Goal: Task Accomplishment & Management: Manage account settings

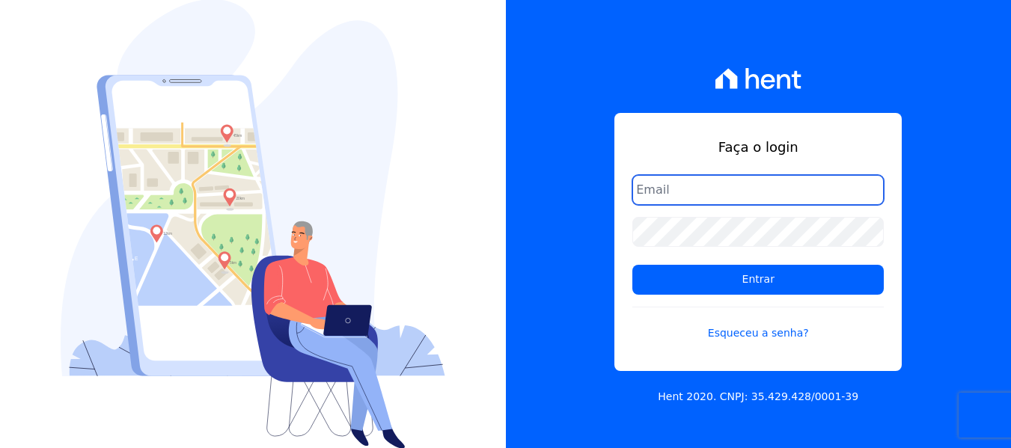
drag, startPoint x: 704, startPoint y: 192, endPoint x: 716, endPoint y: 204, distance: 18.0
click at [704, 192] on input "email" at bounding box center [759, 190] width 252 height 30
type input "[PERSON_NAME][EMAIL_ADDRESS][DOMAIN_NAME]"
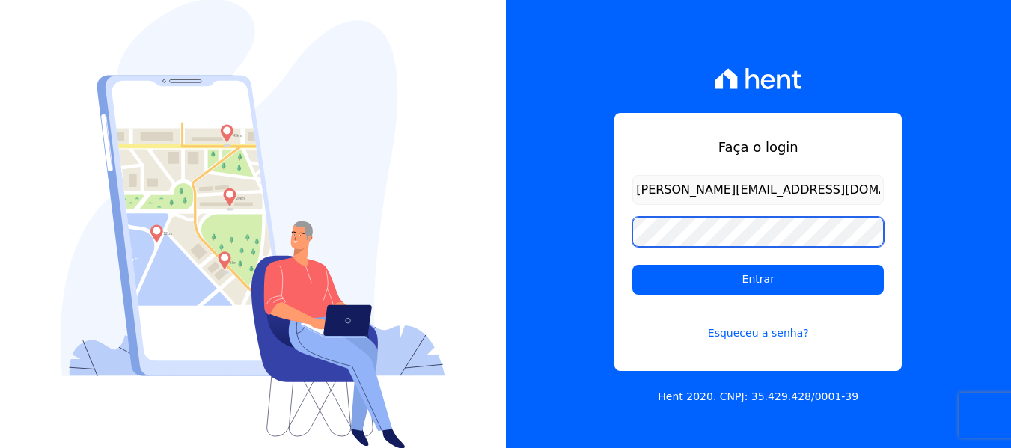
click at [633, 265] on input "Entrar" at bounding box center [759, 280] width 252 height 30
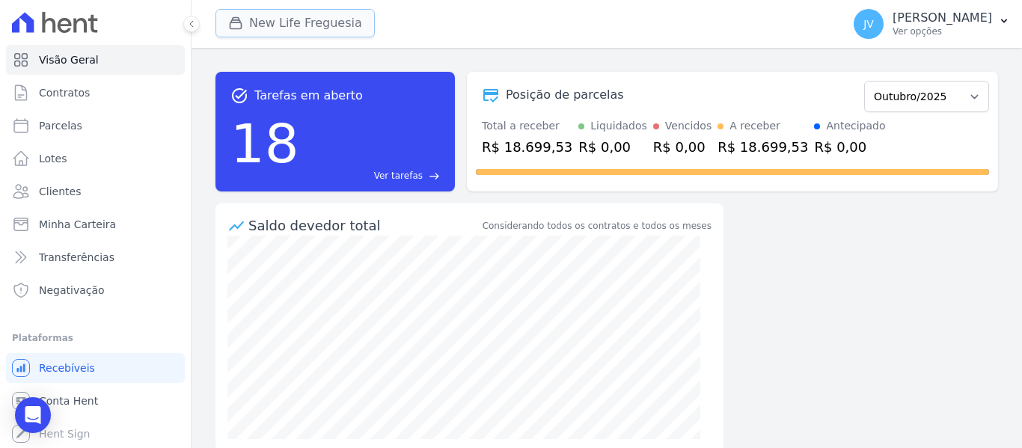
click at [256, 28] on button "New Life Freguesia" at bounding box center [295, 23] width 159 height 28
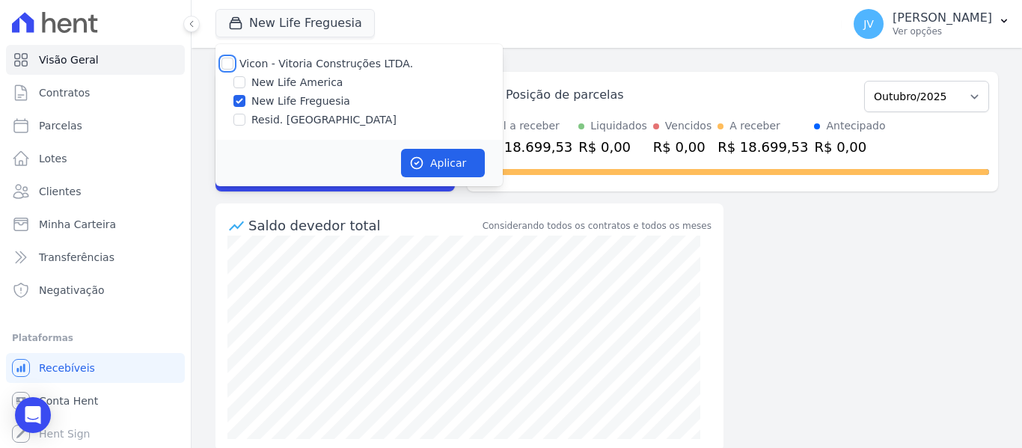
click at [232, 66] on input "Vicon - Vitoria Construções LTDA." at bounding box center [228, 64] width 12 height 12
checkbox input "true"
click at [424, 158] on button "Aplicar" at bounding box center [443, 163] width 84 height 28
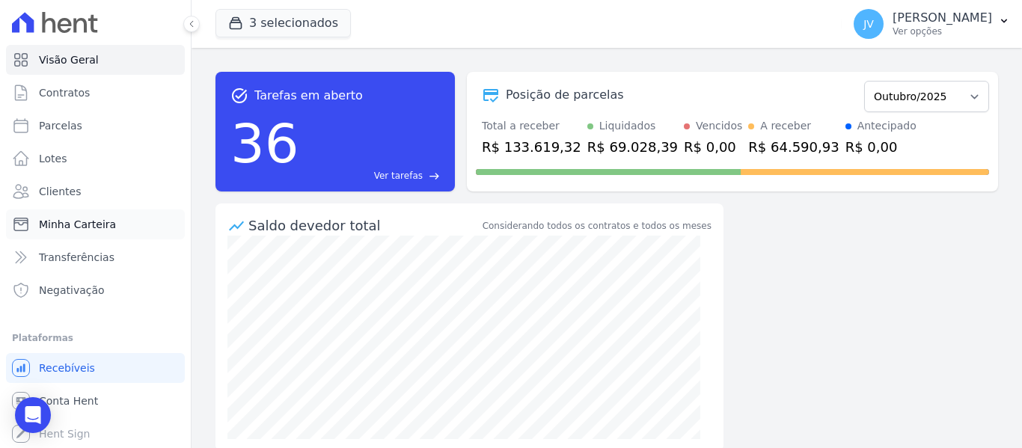
click at [97, 224] on span "Minha Carteira" at bounding box center [77, 224] width 77 height 15
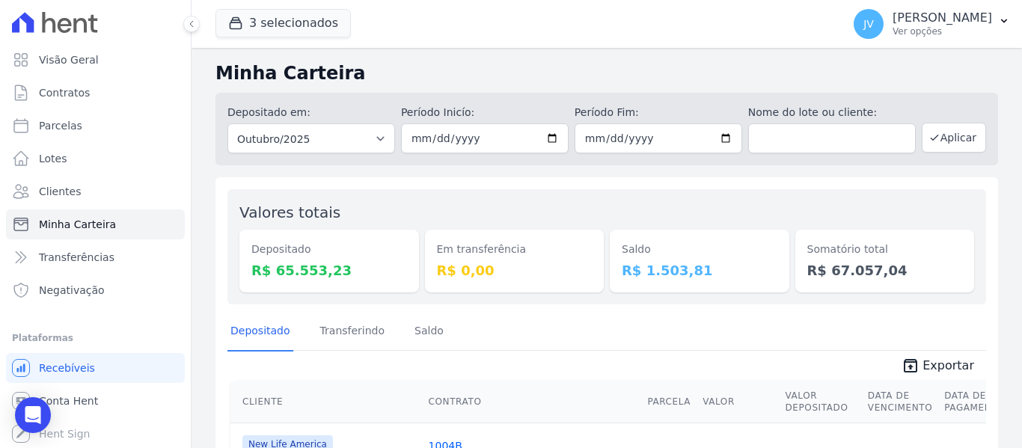
drag, startPoint x: 692, startPoint y: 269, endPoint x: 621, endPoint y: 252, distance: 73.3
click at [621, 252] on div "Saldo R$ 1.503,81" at bounding box center [700, 261] width 180 height 63
click at [594, 186] on div "Valores totais Depositado R$ 65.553,23 Em transferência R$ 0,00 Saldo R$ 1.503,…" at bounding box center [607, 415] width 783 height 477
drag, startPoint x: 486, startPoint y: 269, endPoint x: 213, endPoint y: 68, distance: 339.0
click at [213, 68] on div "Minha Carteira Depositado em: Todos os meses Setembro/2022 Outubro/2022 Novembr…" at bounding box center [607, 357] width 831 height 618
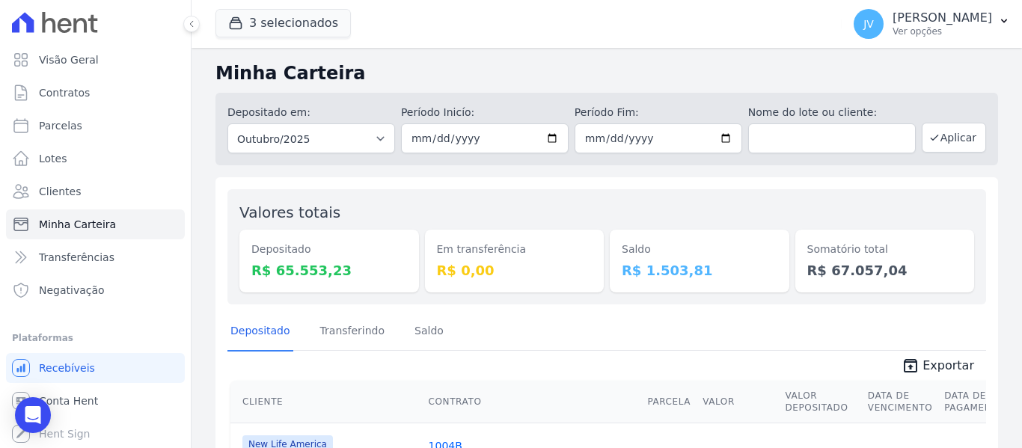
click at [397, 70] on h2 "Minha Carteira" at bounding box center [607, 73] width 783 height 27
click at [451, 191] on div "Valores totais Depositado R$ 65.553,23 Em transferência R$ 0,00 Saldo R$ 1.503,…" at bounding box center [607, 246] width 759 height 115
click at [512, 186] on div "Valores totais Depositado R$ 65.553,23 Em transferência R$ 0,00 Saldo R$ 1.503,…" at bounding box center [607, 415] width 783 height 477
